Goal: Task Accomplishment & Management: Use online tool/utility

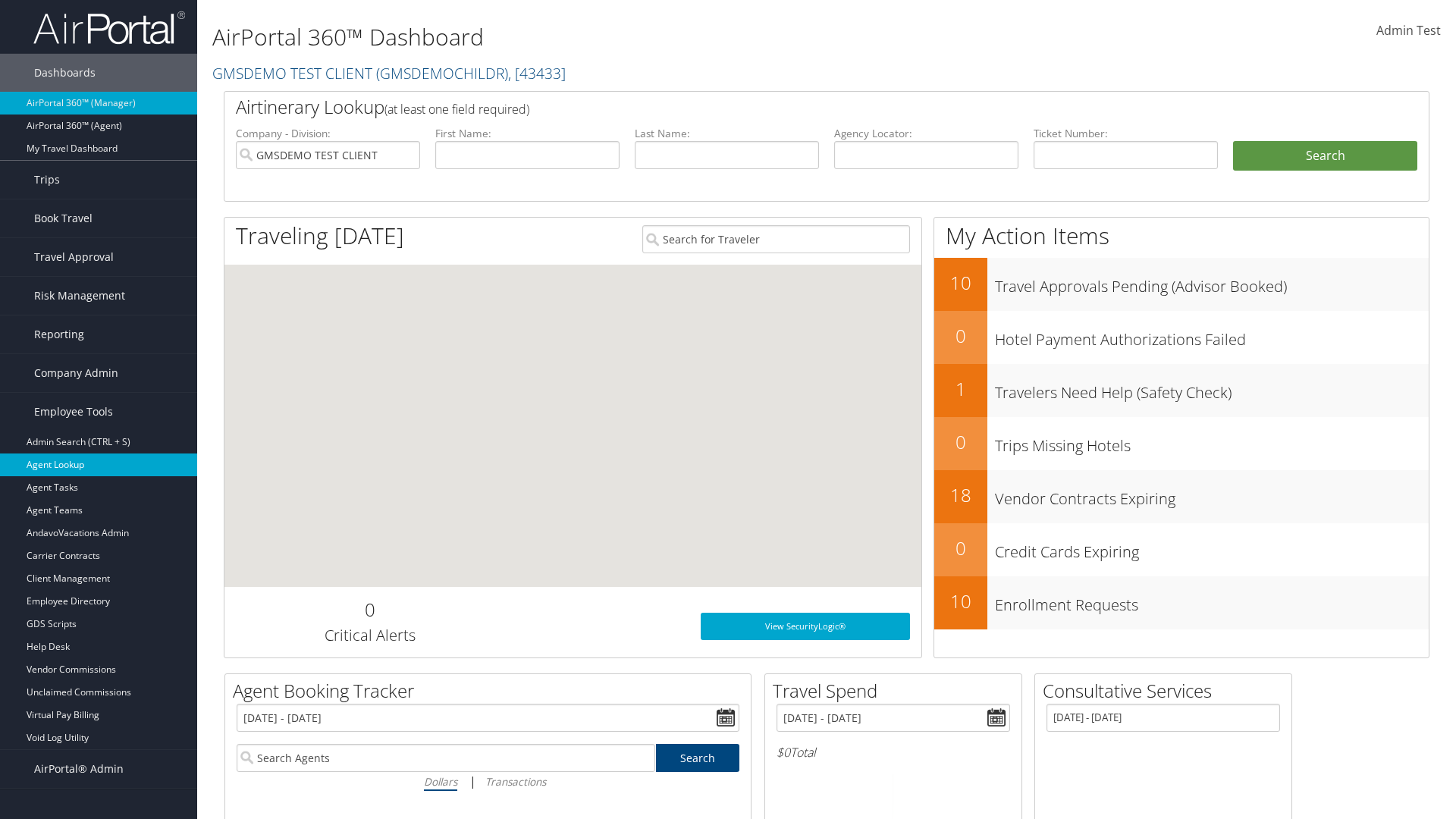
click at [99, 465] on link "Agent Lookup" at bounding box center [99, 464] width 197 height 23
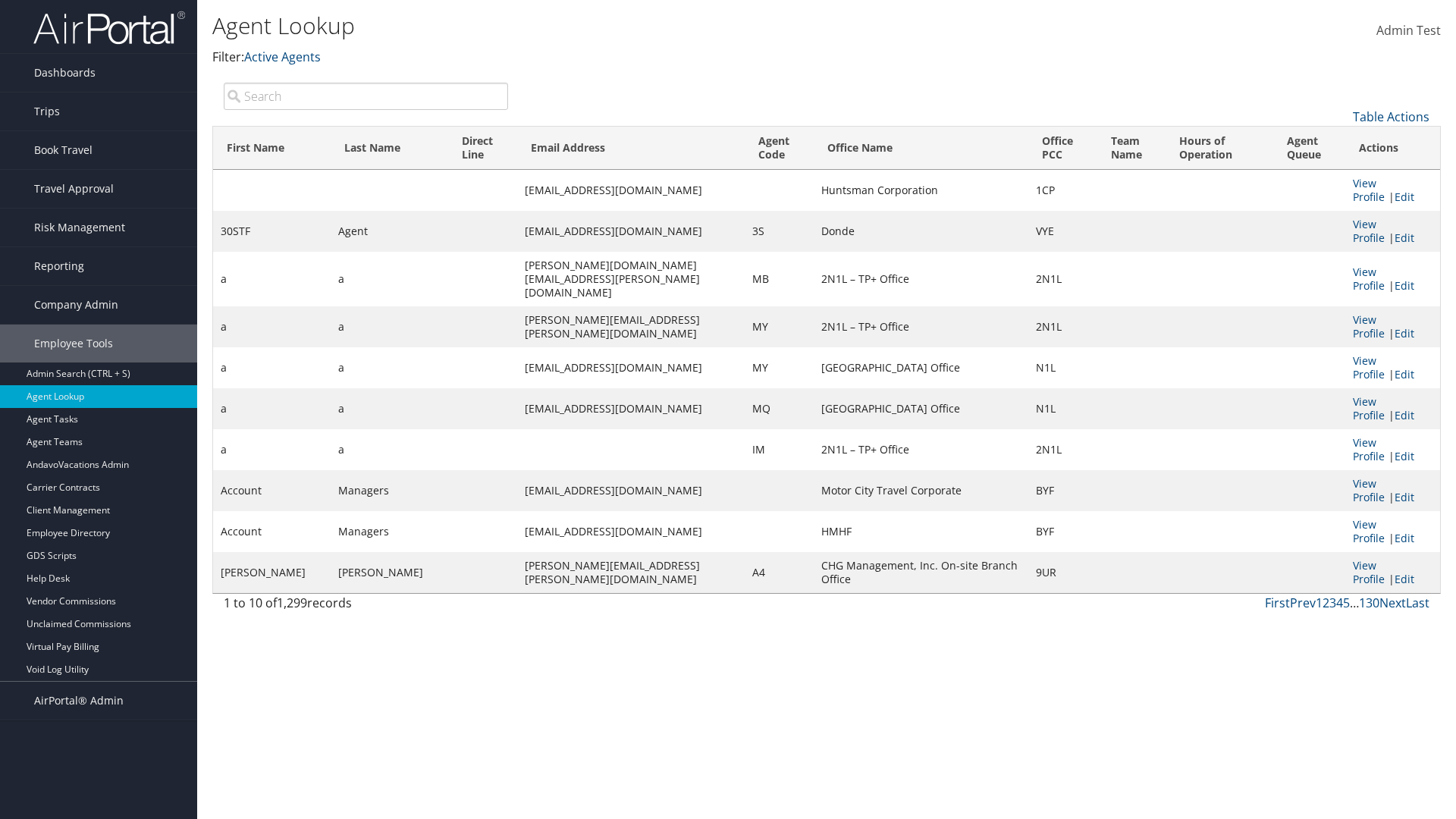
click at [365, 95] on input "search" at bounding box center [366, 96] width 284 height 28
type input "30STF"
